Goal: Information Seeking & Learning: Learn about a topic

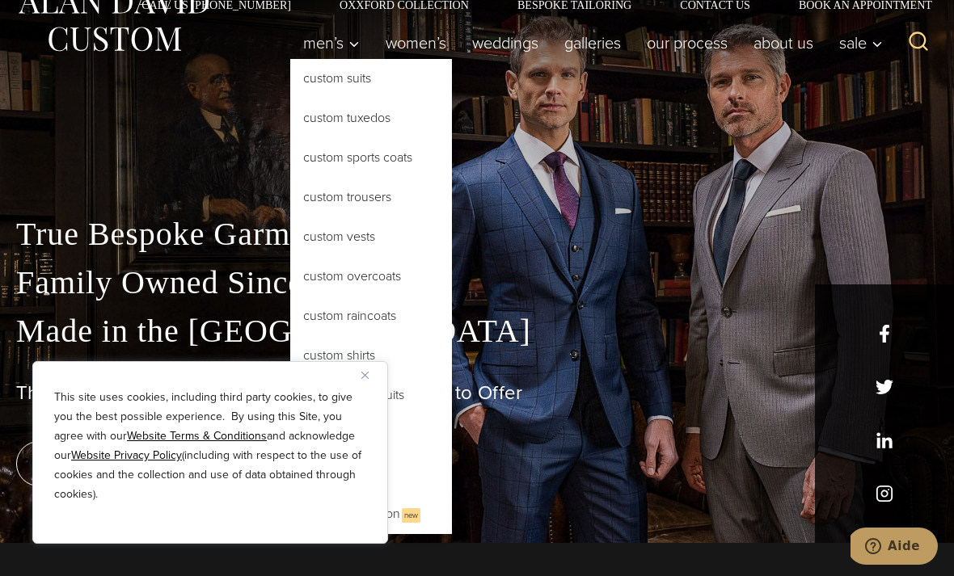
scroll to position [32, 0]
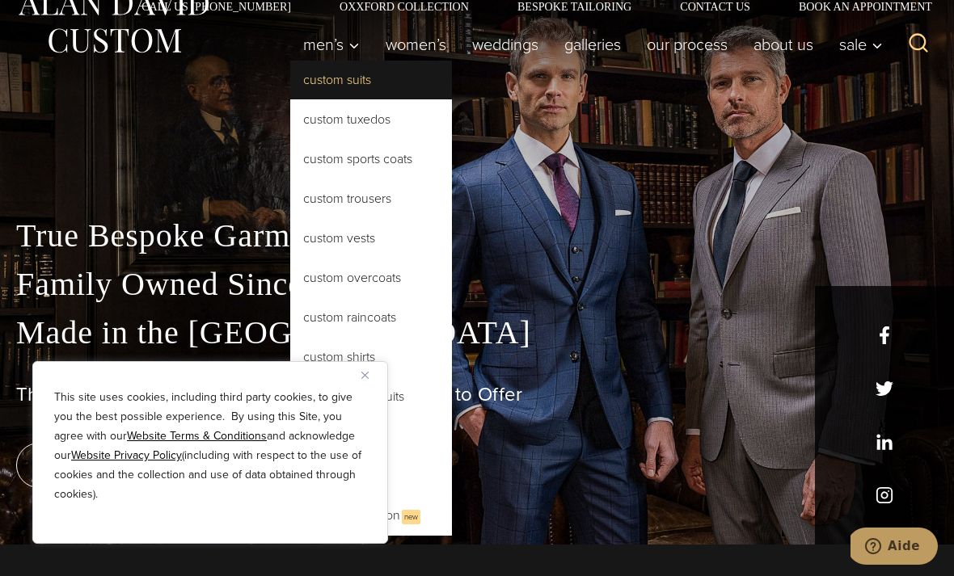
click at [317, 82] on link "Custom Suits" at bounding box center [371, 80] width 162 height 39
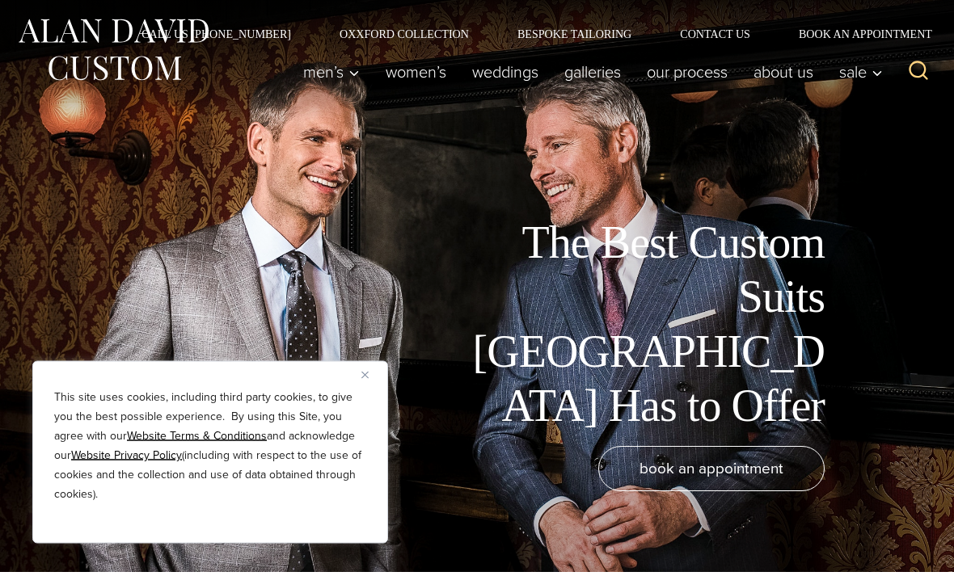
scroll to position [4, 0]
click at [365, 379] on img "Close" at bounding box center [364, 375] width 7 height 7
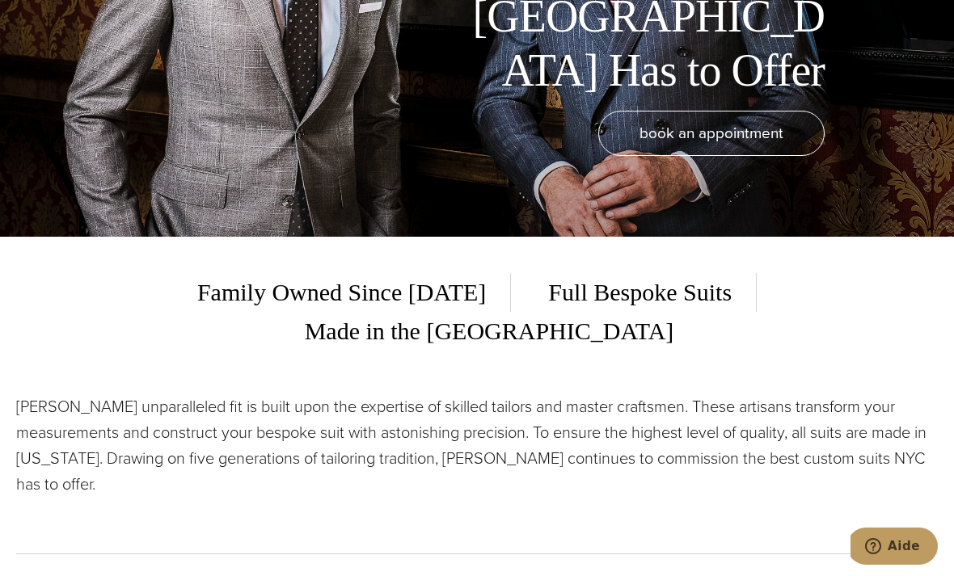
scroll to position [0, 0]
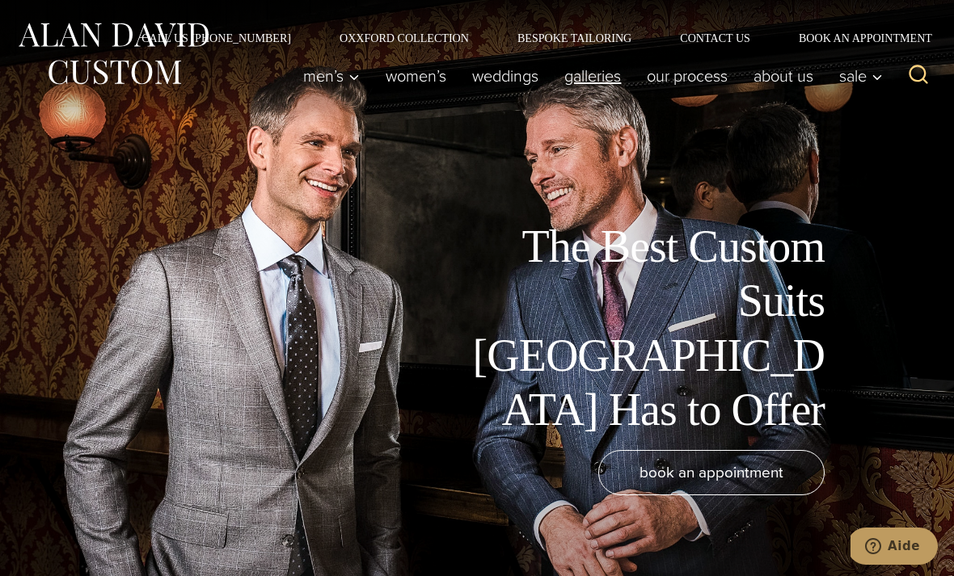
click at [576, 78] on link "Galleries" at bounding box center [592, 76] width 82 height 32
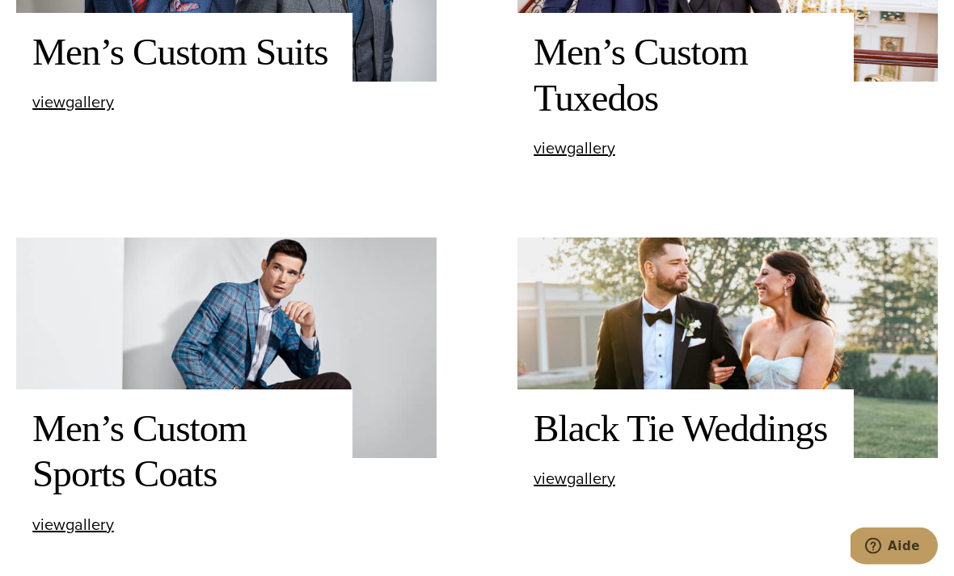
scroll to position [777, 0]
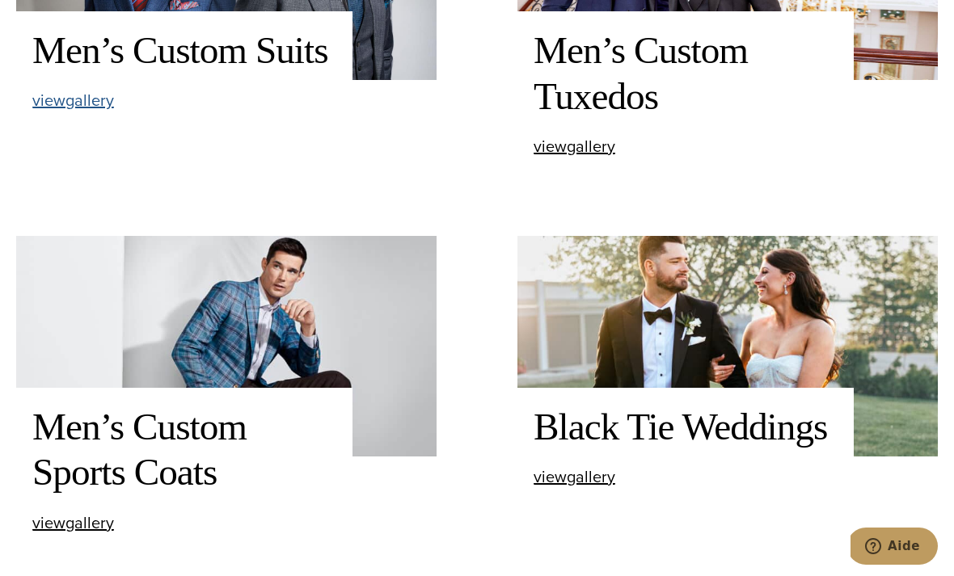
click at [61, 112] on span "view Men’s Custom Suits gallery" at bounding box center [73, 100] width 82 height 24
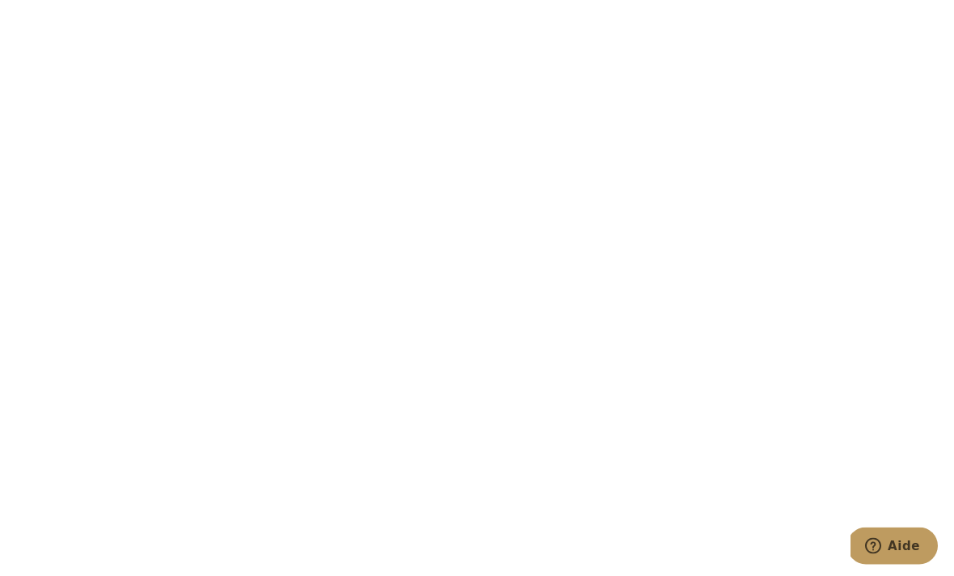
scroll to position [5908, 0]
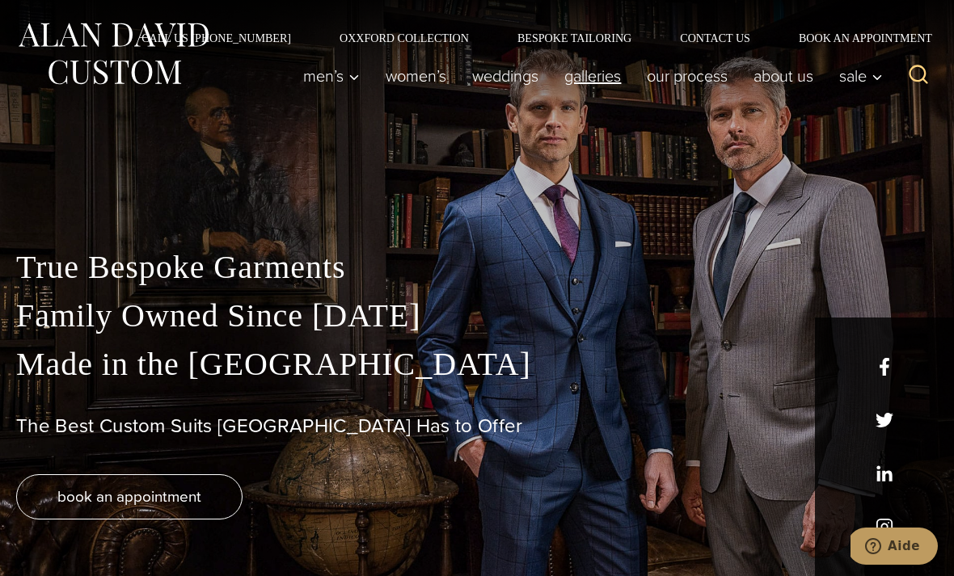
click at [593, 74] on link "Galleries" at bounding box center [592, 76] width 82 height 32
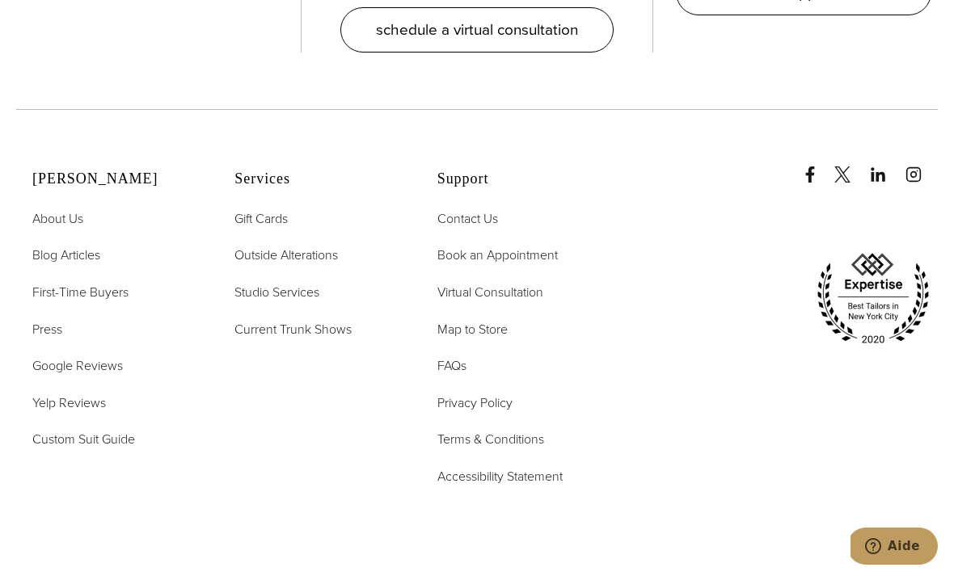
scroll to position [3776, 0]
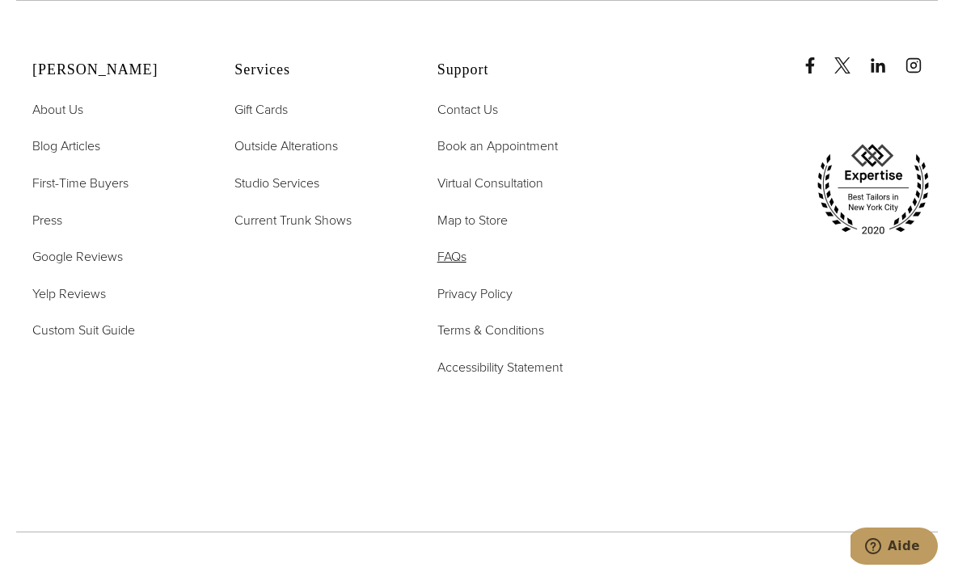
click at [445, 266] on span "FAQs" at bounding box center [451, 256] width 29 height 19
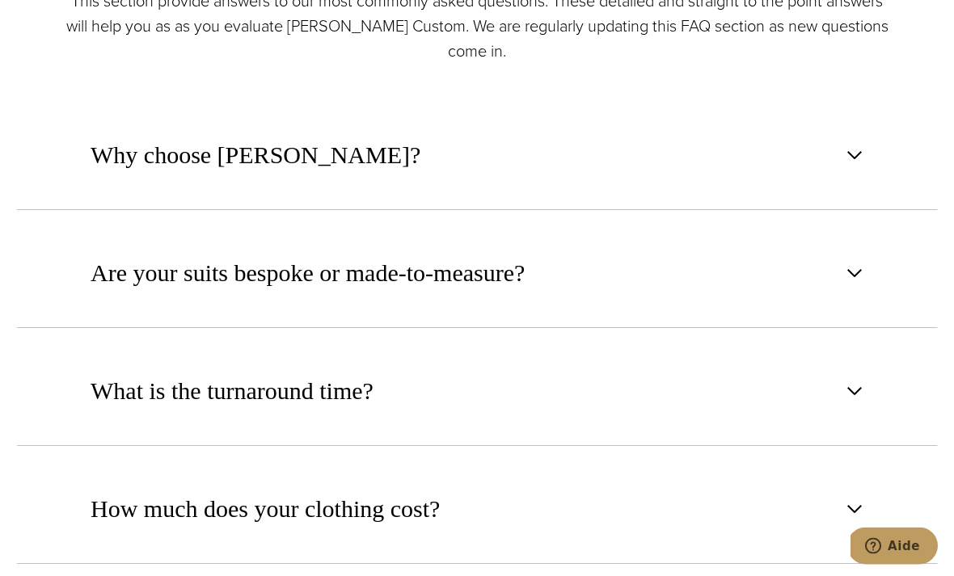
scroll to position [811, 0]
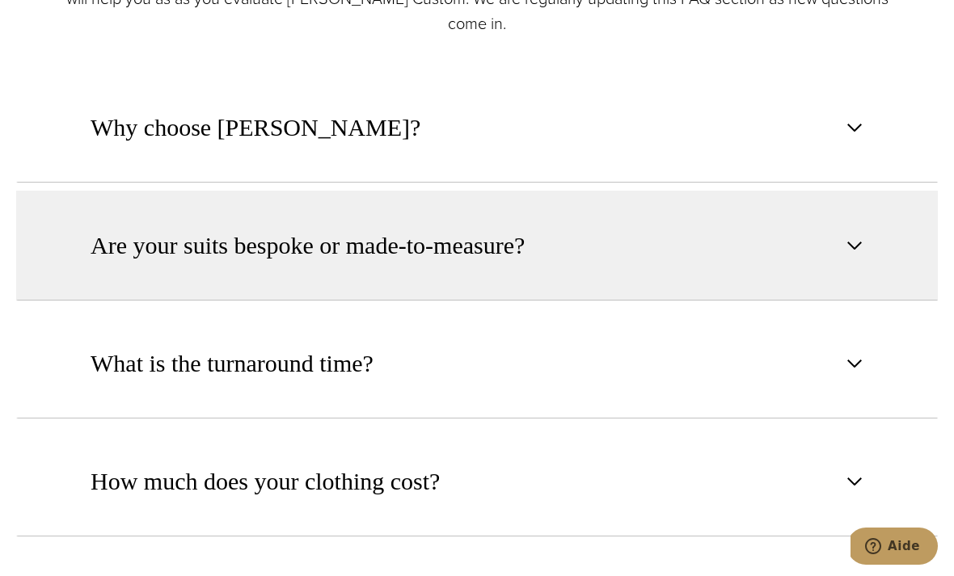
click at [91, 263] on span "Are your suits bespoke or made-to-measure?" at bounding box center [308, 246] width 434 height 36
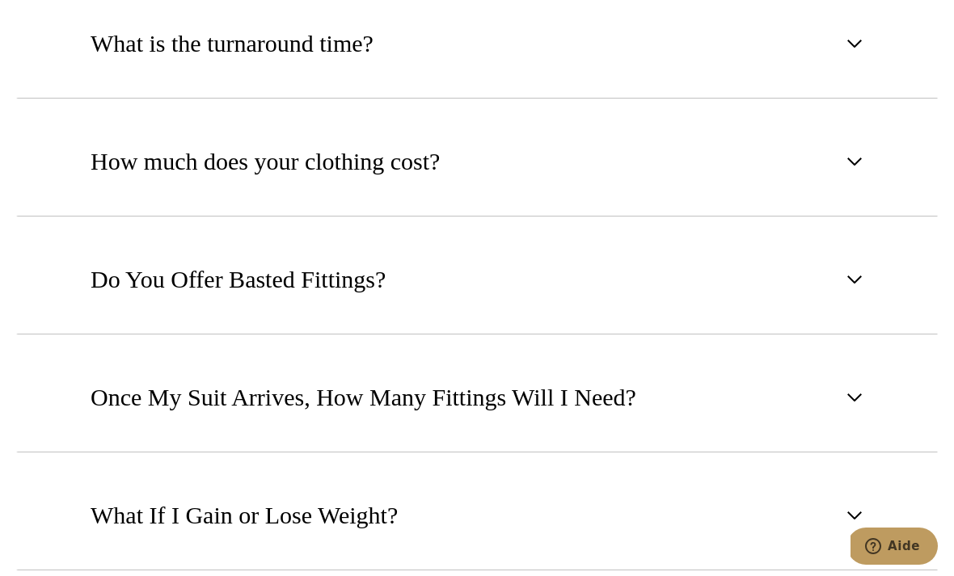
scroll to position [1527, 0]
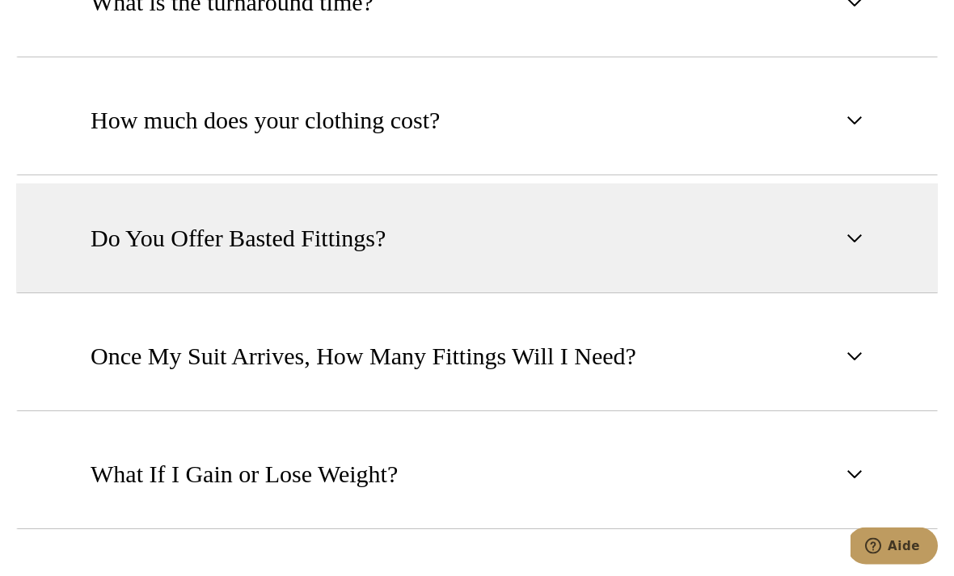
click at [91, 294] on button "Do You Offer Basted Fittings?" at bounding box center [476, 239] width 921 height 110
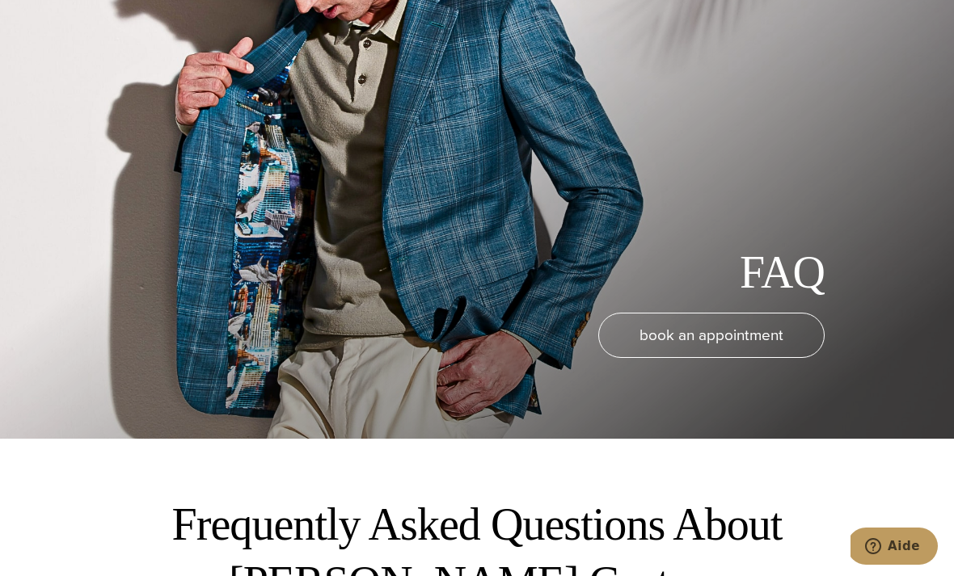
scroll to position [0, 0]
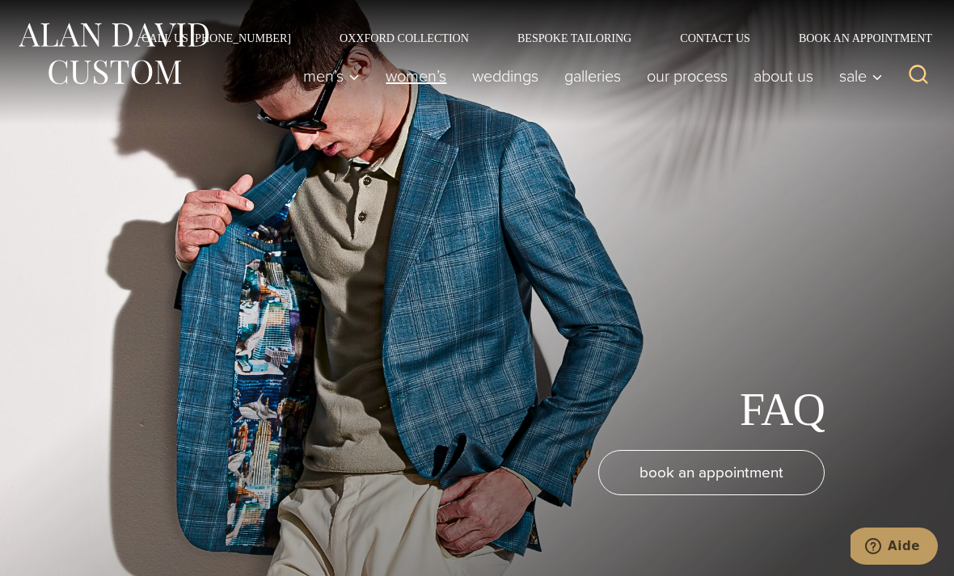
click at [413, 76] on link "Women’s" at bounding box center [416, 76] width 86 height 32
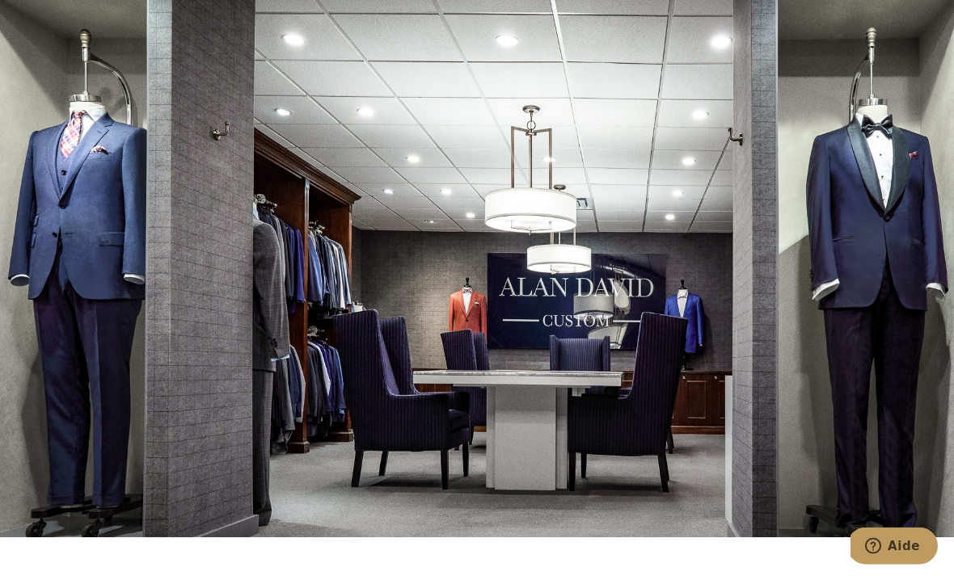
scroll to position [8301, 0]
